Goal: Information Seeking & Learning: Learn about a topic

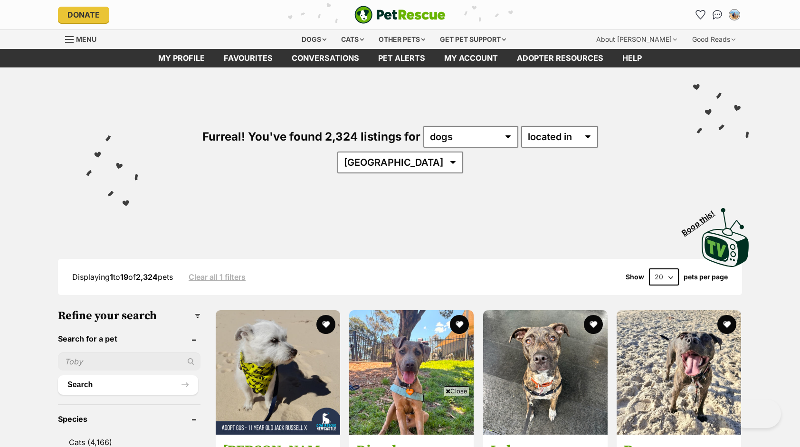
scroll to position [1806, 0]
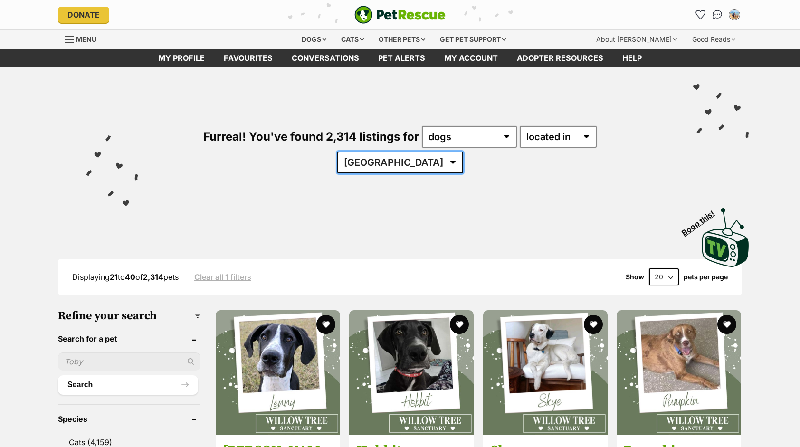
click at [463, 152] on select "Australia ACT NSW QLD SA TAS VIC WA" at bounding box center [400, 163] width 126 height 22
select select "[GEOGRAPHIC_DATA]"
click at [463, 152] on select "Australia ACT NSW QLD SA TAS VIC WA" at bounding box center [400, 163] width 126 height 22
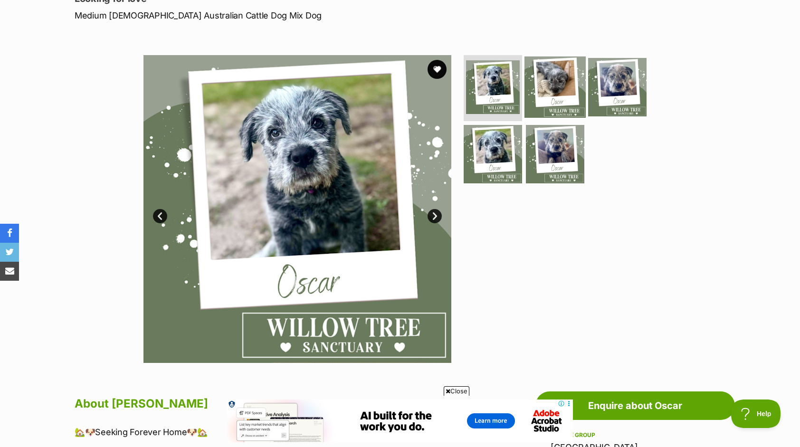
click at [552, 86] on img at bounding box center [555, 86] width 61 height 61
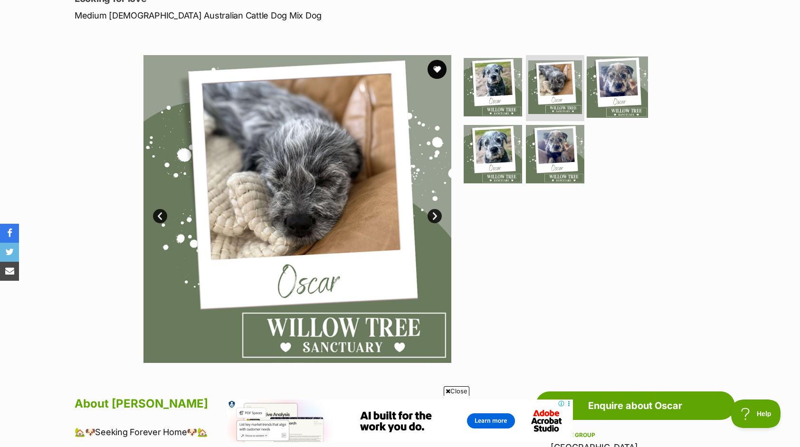
click at [607, 84] on img at bounding box center [617, 86] width 61 height 61
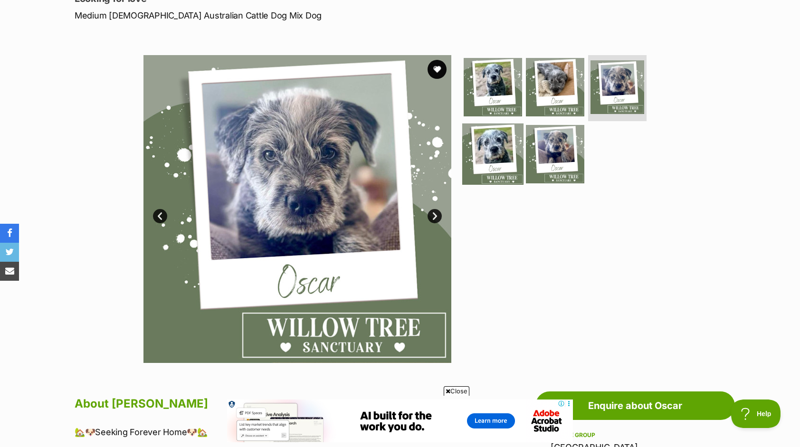
click at [507, 151] on img at bounding box center [492, 154] width 61 height 61
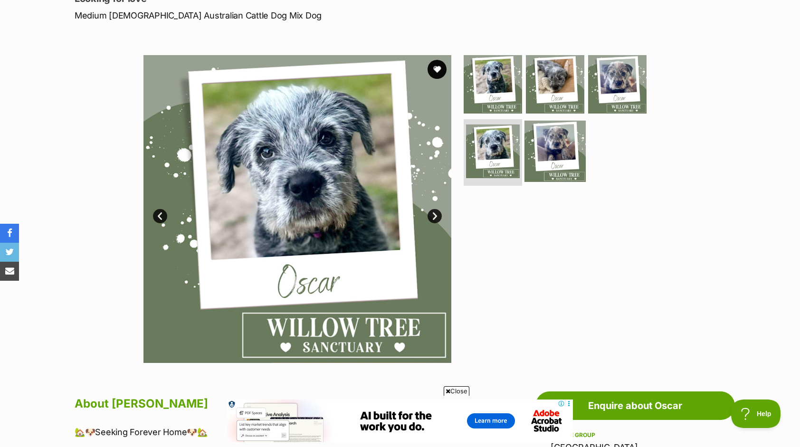
click at [564, 151] on img at bounding box center [555, 151] width 61 height 61
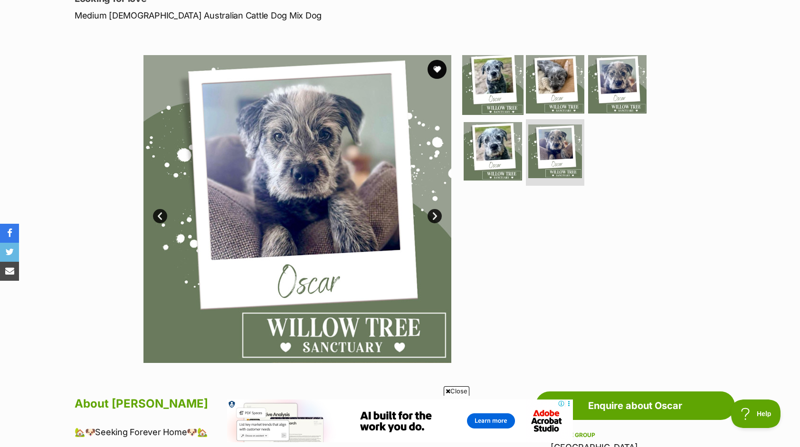
click at [509, 87] on img at bounding box center [492, 83] width 61 height 61
